Goal: Transaction & Acquisition: Purchase product/service

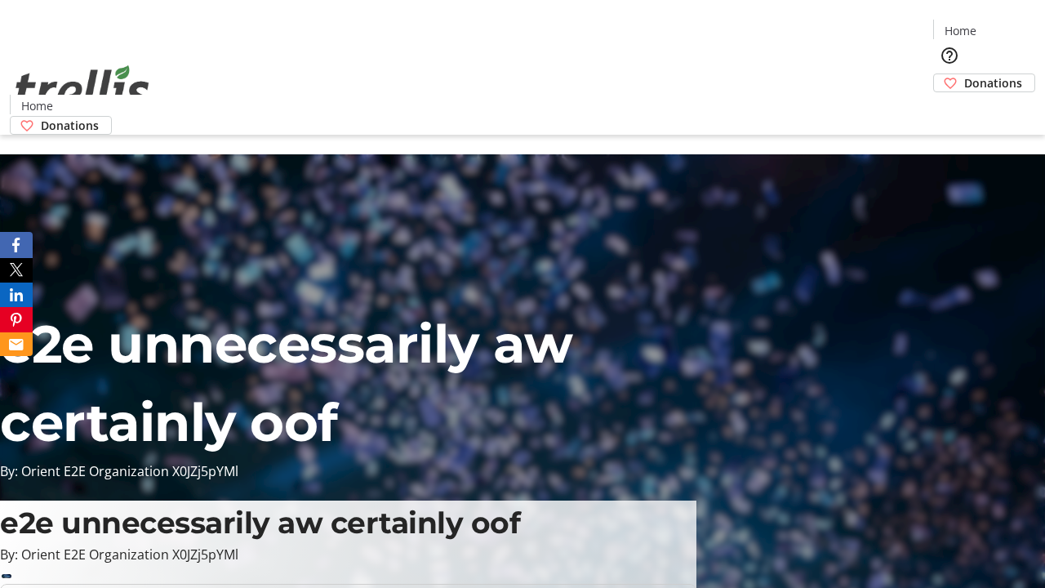
click at [964, 74] on span "Donations" at bounding box center [993, 82] width 58 height 17
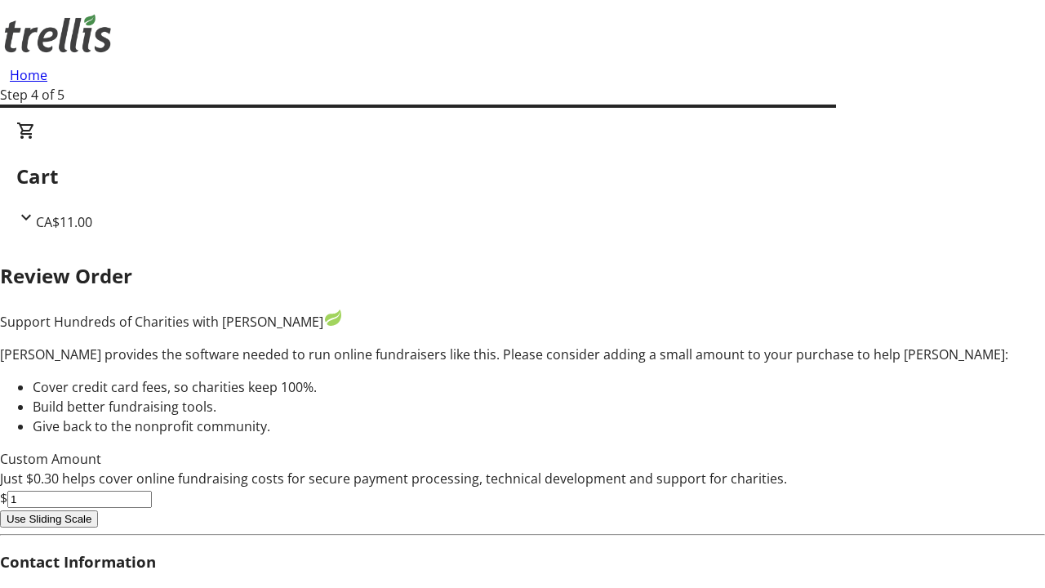
type input "5"
